Goal: Transaction & Acquisition: Purchase product/service

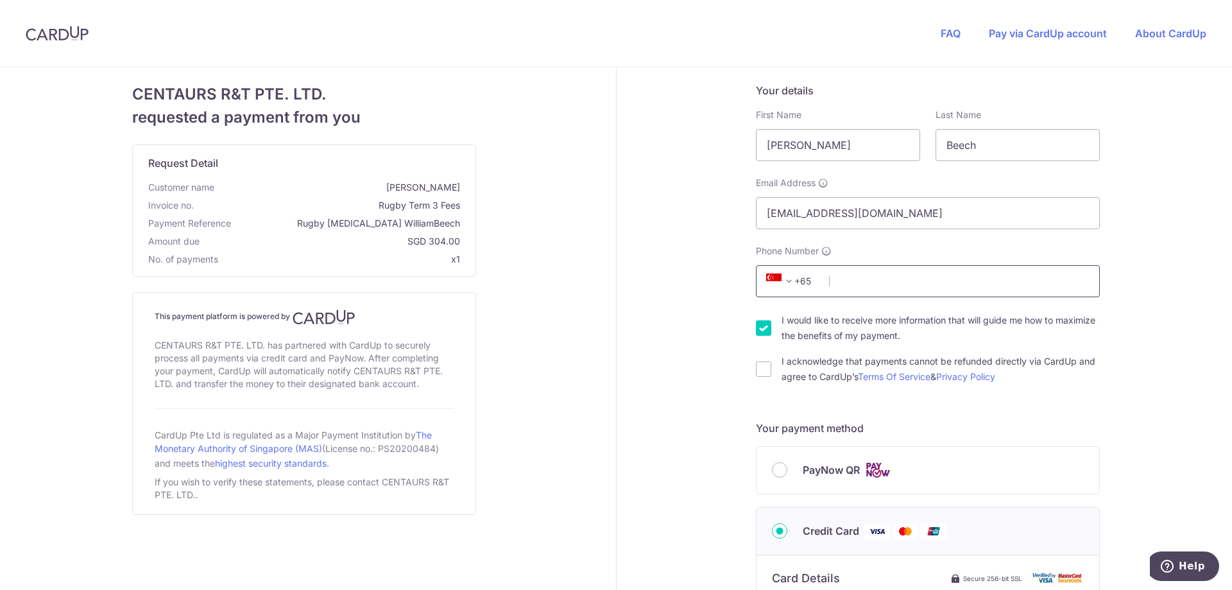
click at [842, 275] on input "Phone Number" at bounding box center [928, 281] width 344 height 32
type input "91357841"
click at [858, 318] on label "I would like to receive more information that will guide me how to maximize the…" at bounding box center [941, 328] width 318 height 31
click at [772, 320] on input "I would like to receive more information that will guide me how to maximize the…" at bounding box center [763, 327] width 15 height 15
checkbox input "false"
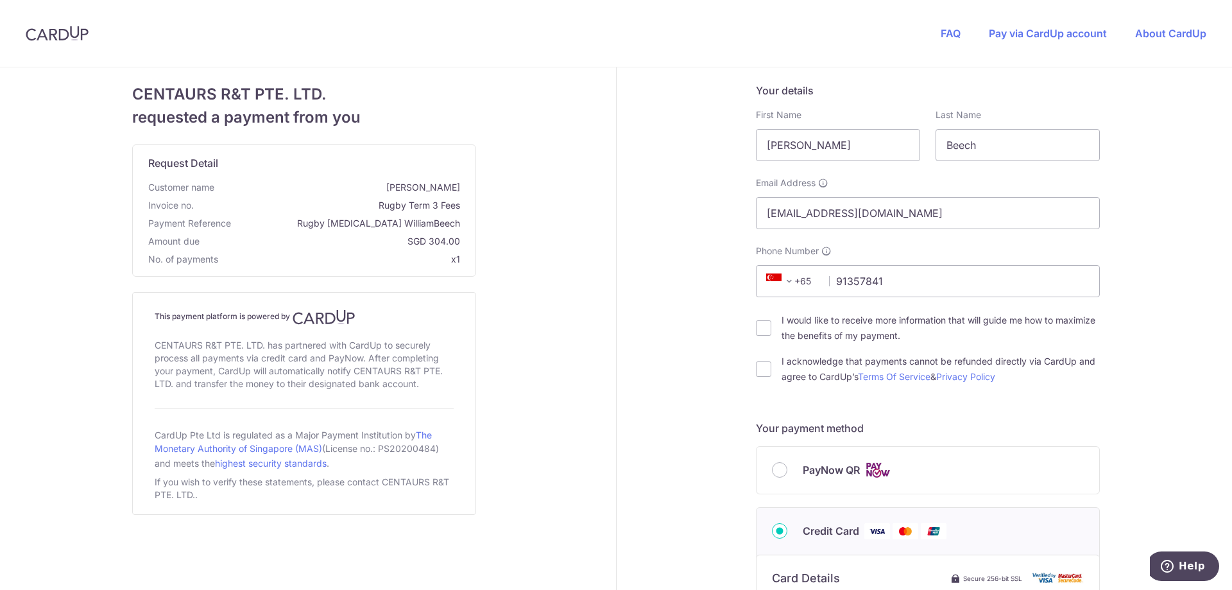
click at [812, 368] on label "I acknowledge that payments cannot be refunded directly via CardUp and agree to…" at bounding box center [941, 369] width 318 height 31
click at [772, 368] on input "I acknowledge that payments cannot be refunded directly via CardUp and agree to…" at bounding box center [763, 368] width 15 height 15
checkbox input "true"
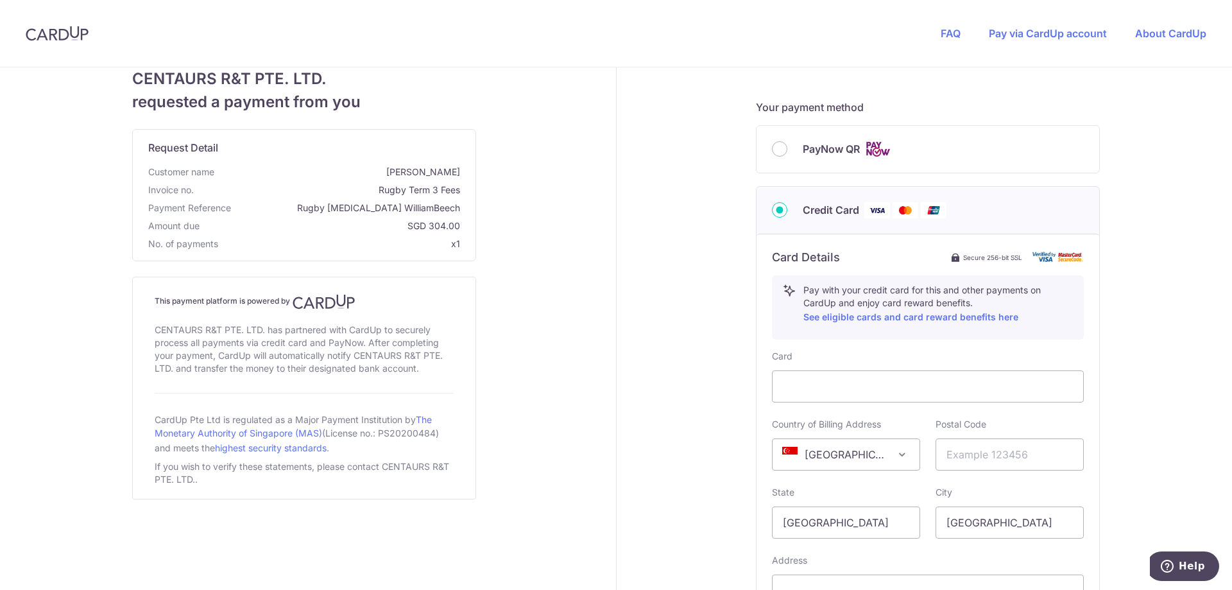
scroll to position [449, 0]
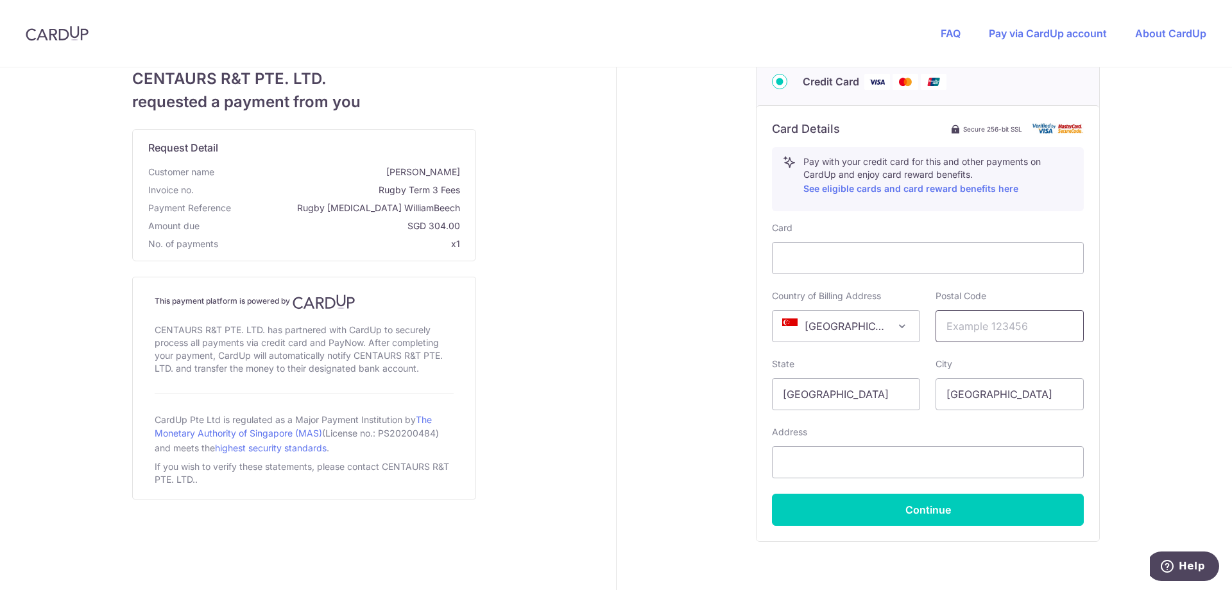
click at [993, 328] on input "text" at bounding box center [1010, 326] width 148 height 32
type input "289563"
type input "[STREET_ADDRESS]"
click at [838, 426] on div "Address [STREET_ADDRESS]" at bounding box center [928, 452] width 312 height 53
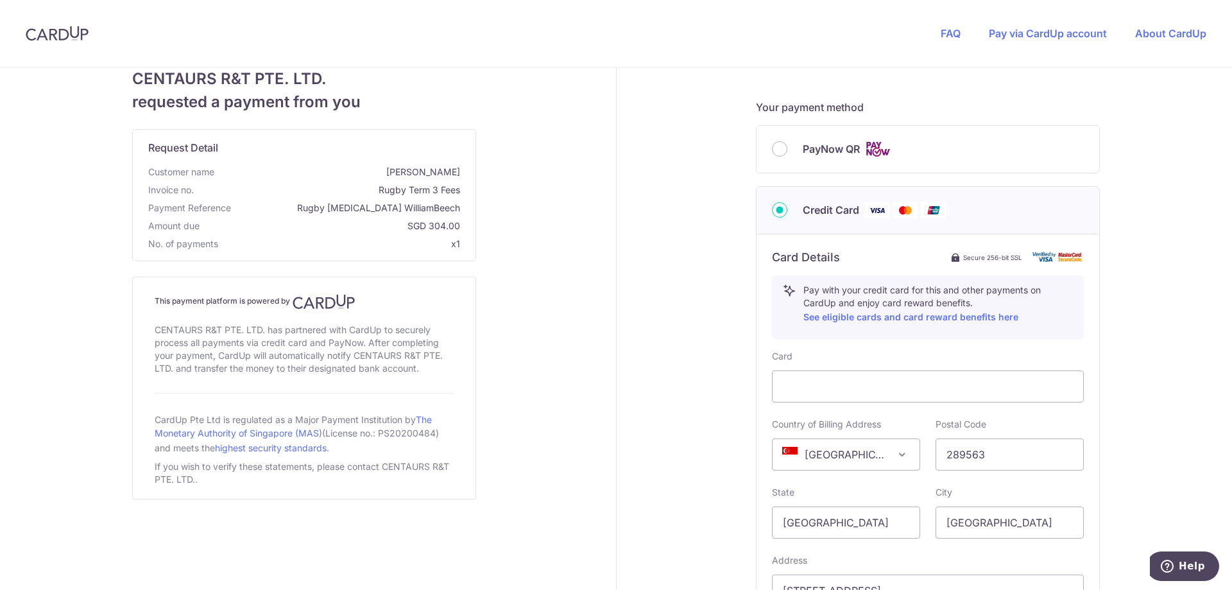
scroll to position [510, 0]
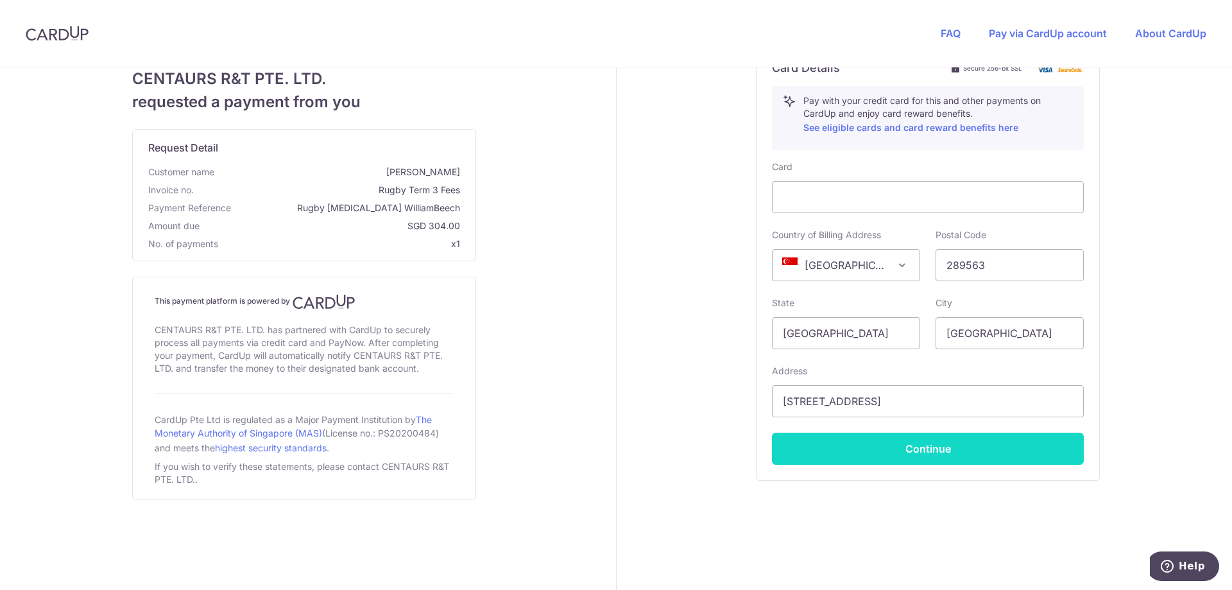
click at [924, 454] on button "Continue" at bounding box center [928, 449] width 312 height 32
type input "**** 1990"
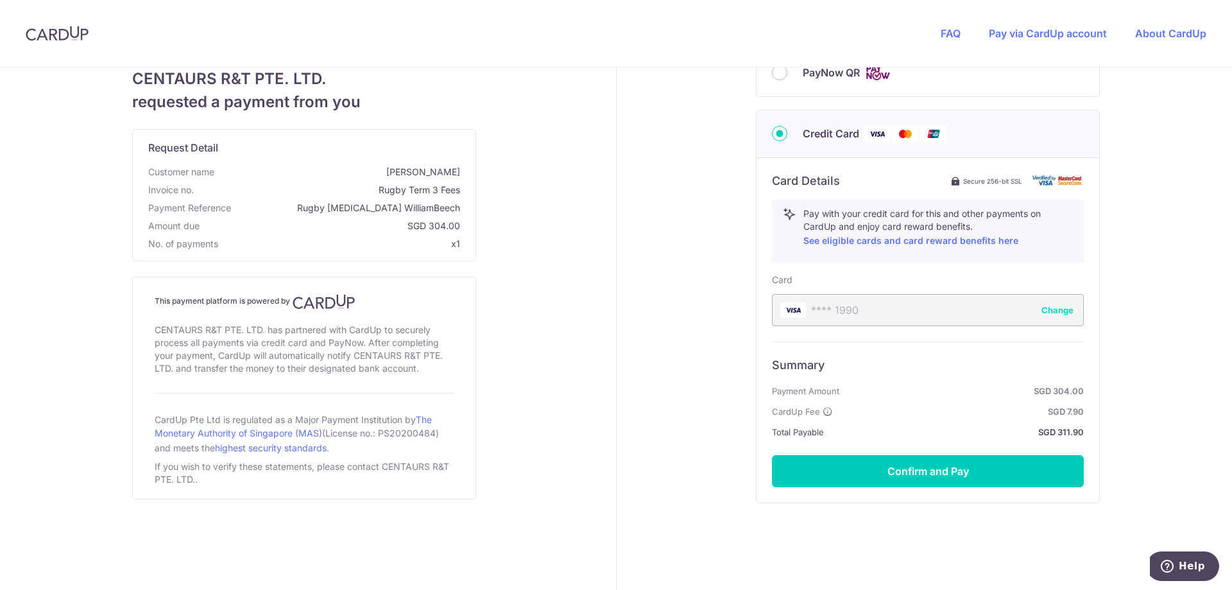
scroll to position [420, 0]
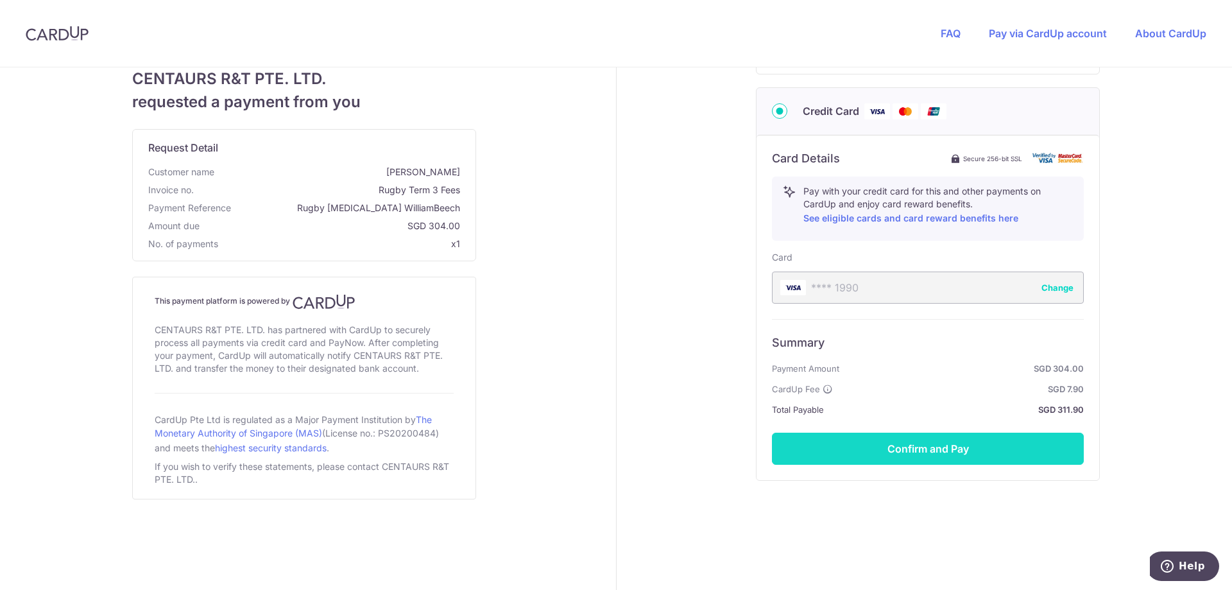
click at [944, 447] on button "Confirm and Pay" at bounding box center [928, 449] width 312 height 32
